Goal: Check status

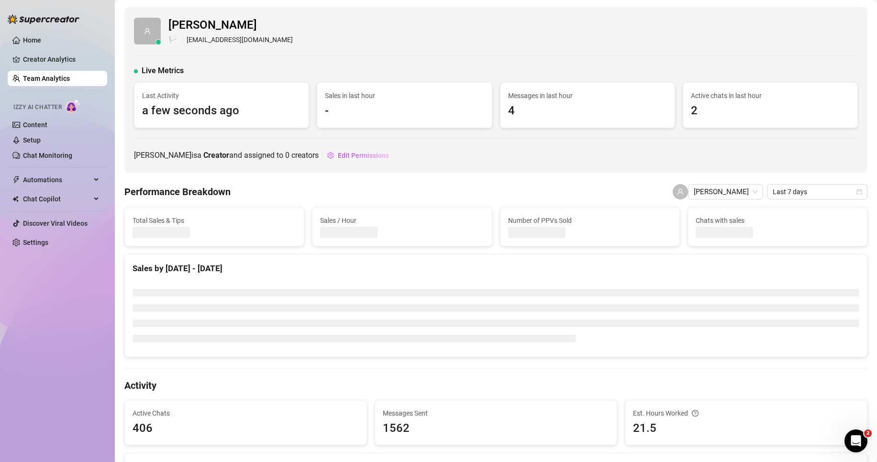
click at [68, 81] on link "Team Analytics" at bounding box center [46, 79] width 47 height 8
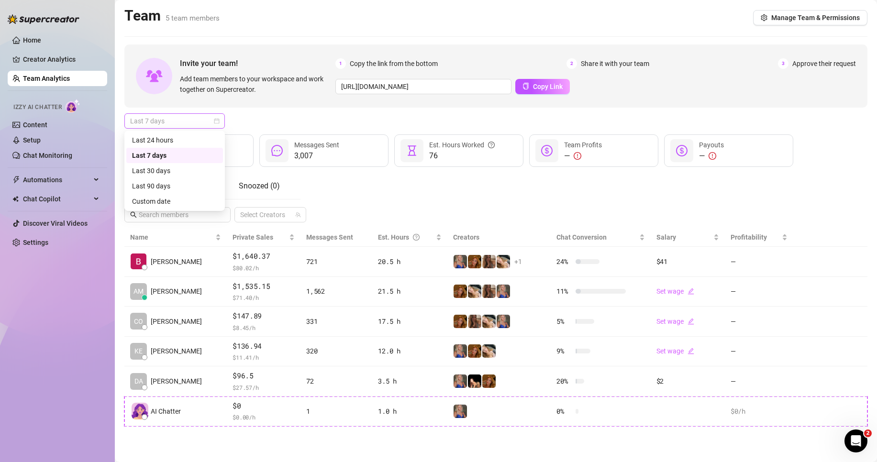
click at [179, 117] on span "Last 7 days" at bounding box center [174, 121] width 89 height 14
click at [178, 136] on div "Last 24 hours" at bounding box center [174, 140] width 85 height 11
